Goal: Task Accomplishment & Management: Use online tool/utility

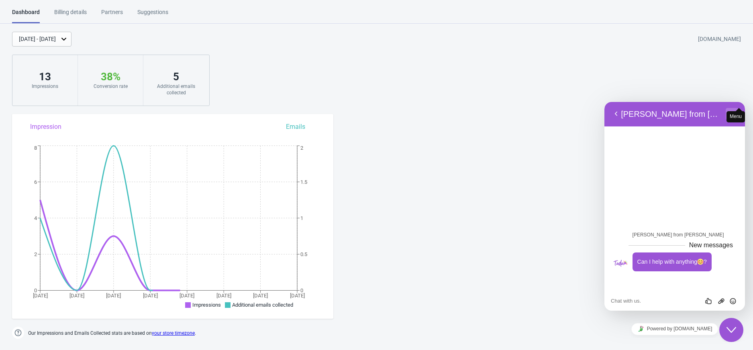
click at [726, 113] on button "Menu" at bounding box center [731, 114] width 13 height 12
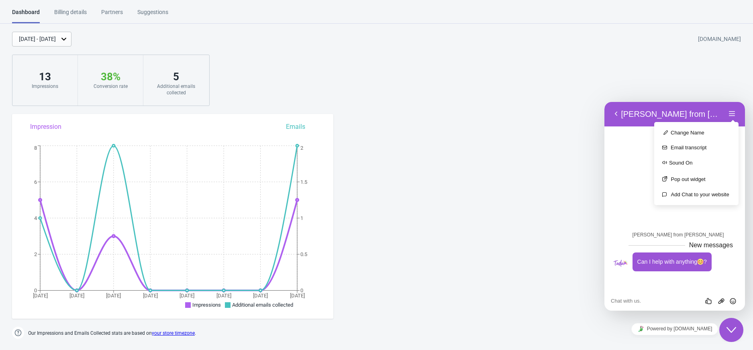
click at [733, 332] on icon "Close Chat This icon closes the chat window." at bounding box center [731, 330] width 10 height 10
drag, startPoint x: 727, startPoint y: 330, endPoint x: 722, endPoint y: 329, distance: 5.4
click at [727, 330] on icon "Close Chat This icon closes the chat window." at bounding box center [731, 330] width 10 height 10
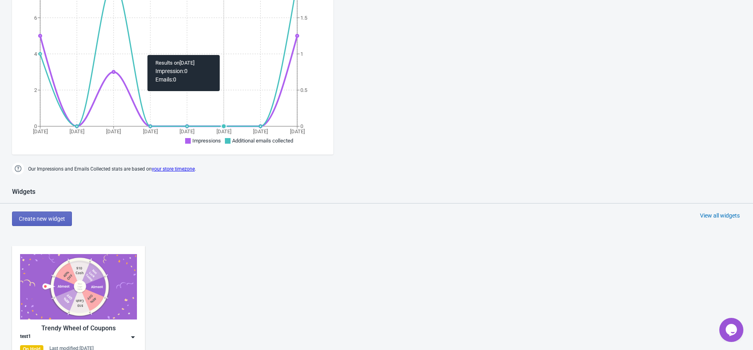
scroll to position [214, 0]
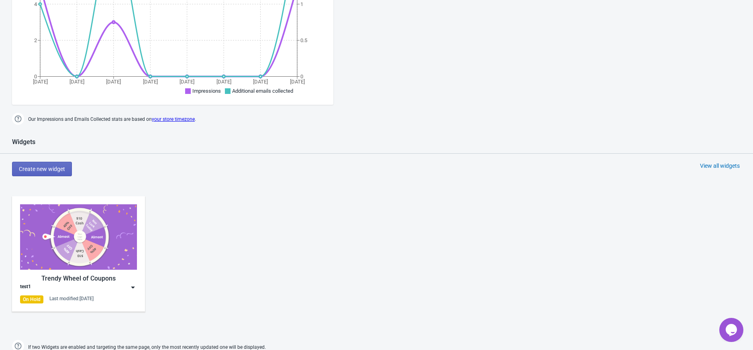
click at [135, 291] on img at bounding box center [133, 287] width 8 height 8
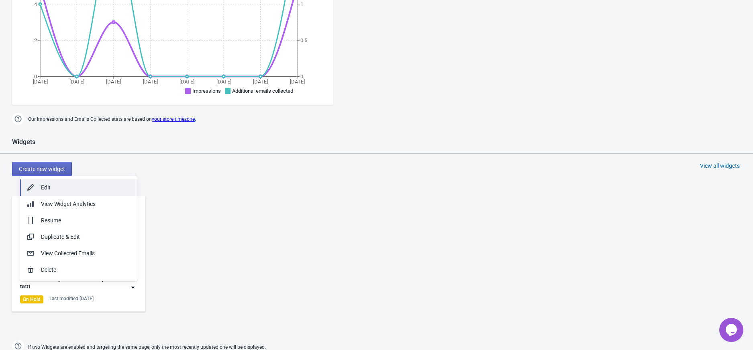
click at [83, 189] on div "Edit" at bounding box center [86, 187] width 90 height 8
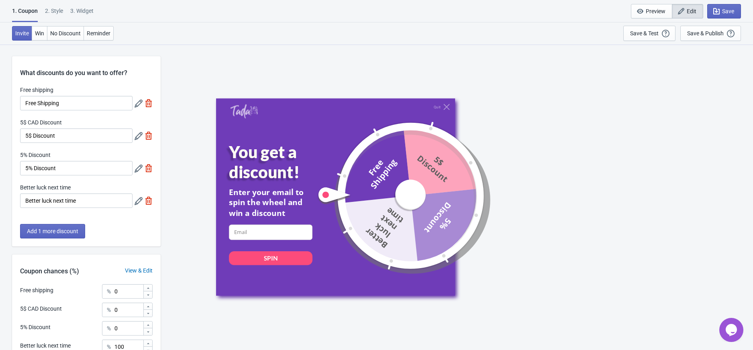
click at [81, 13] on div "3. Widget" at bounding box center [81, 14] width 23 height 14
select select "once"
select select "1"
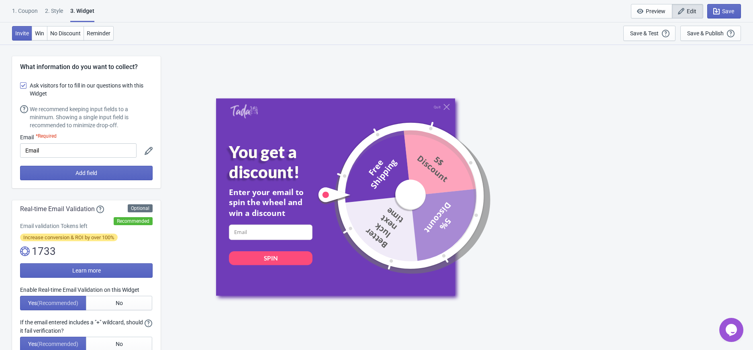
click at [18, 10] on div "1. Coupon" at bounding box center [25, 14] width 26 height 14
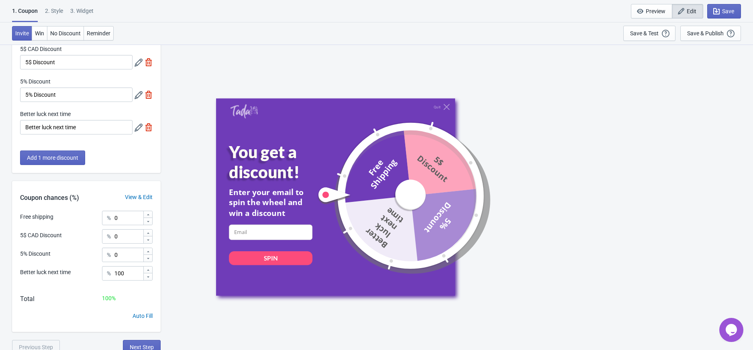
scroll to position [78, 0]
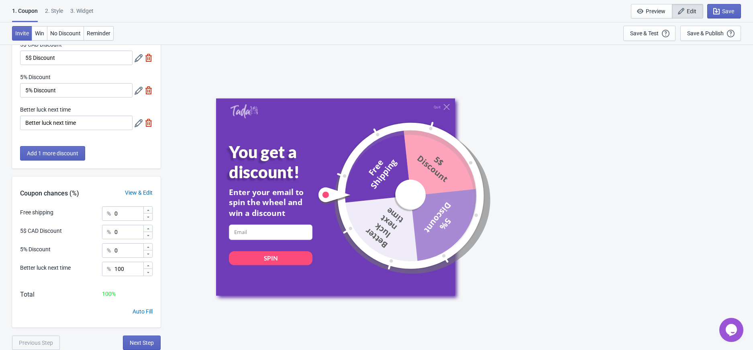
click at [85, 10] on div "3. Widget" at bounding box center [81, 14] width 23 height 14
select select "once"
select select "1"
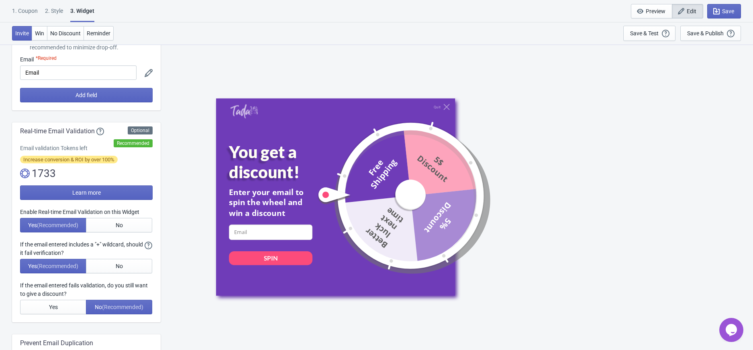
scroll to position [0, 0]
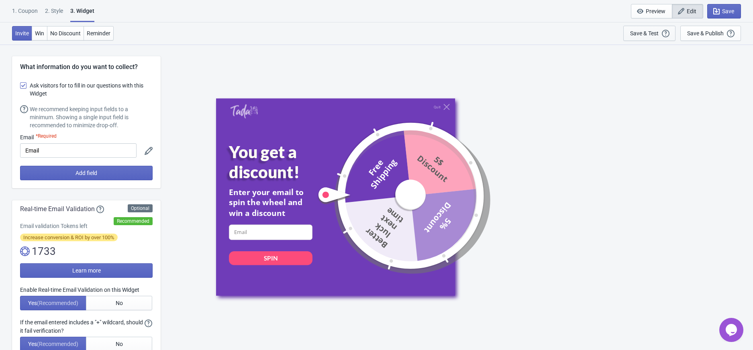
click at [649, 31] on div "Save & Test" at bounding box center [644, 33] width 28 height 6
